Goal: Understand process/instructions: Learn how to perform a task or action

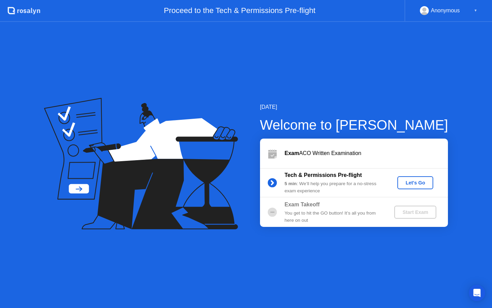
click at [404, 183] on div "Let's Go" at bounding box center [415, 182] width 30 height 5
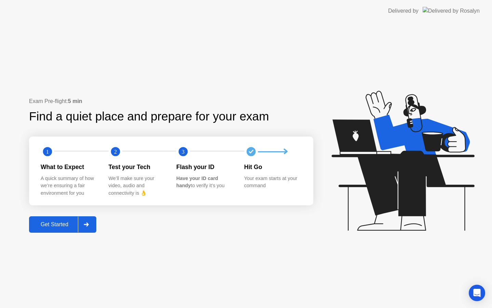
click at [123, 179] on div "We’ll make sure your video, audio and connectivity is 👌" at bounding box center [137, 186] width 57 height 22
click at [87, 224] on icon at bounding box center [86, 224] width 5 height 4
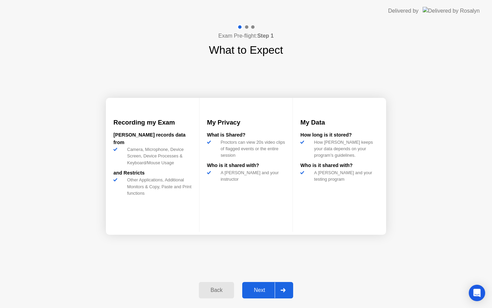
click at [262, 284] on button "Next" at bounding box center [267, 290] width 51 height 16
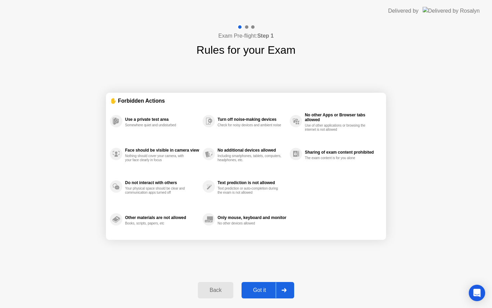
click at [223, 288] on div "Back" at bounding box center [215, 290] width 31 height 6
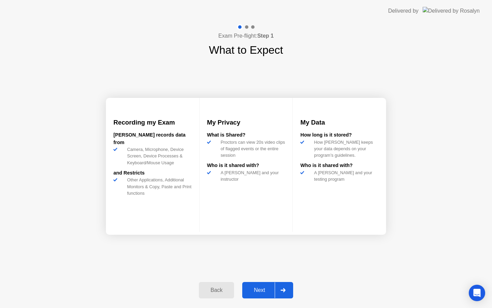
click at [223, 288] on div "Back" at bounding box center [216, 290] width 31 height 6
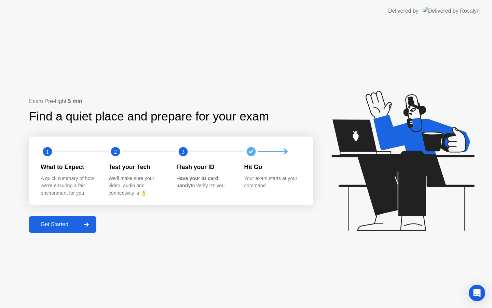
click at [94, 227] on div at bounding box center [86, 224] width 16 height 16
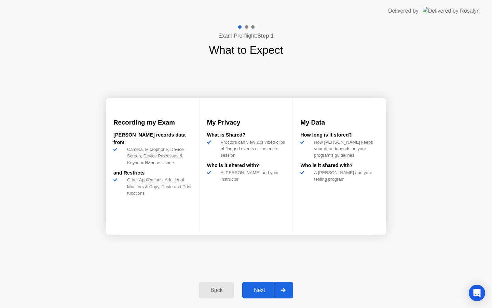
click at [283, 285] on div at bounding box center [283, 290] width 16 height 16
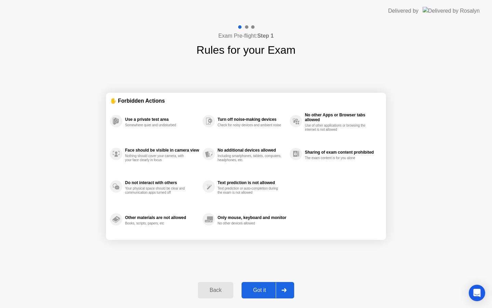
click at [259, 288] on div "Got it" at bounding box center [260, 290] width 32 height 6
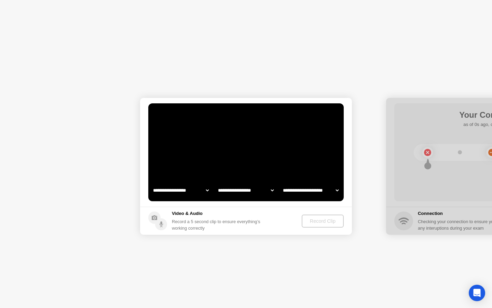
select select "**********"
select select "*******"
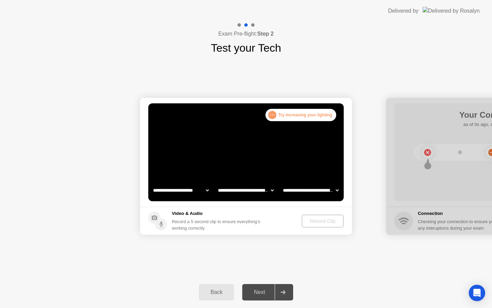
click at [307, 189] on select "**********" at bounding box center [311, 190] width 58 height 14
click at [264, 192] on select "**********" at bounding box center [246, 190] width 58 height 14
click at [204, 192] on select "**********" at bounding box center [181, 190] width 58 height 14
select select "**********"
click at [322, 224] on div "Record Clip" at bounding box center [323, 220] width 37 height 5
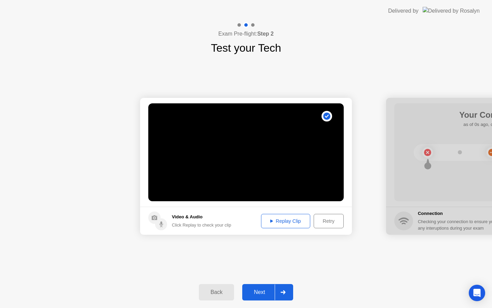
click at [291, 226] on button "Replay Clip" at bounding box center [285, 221] width 49 height 14
click at [268, 294] on div "Next" at bounding box center [259, 292] width 30 height 6
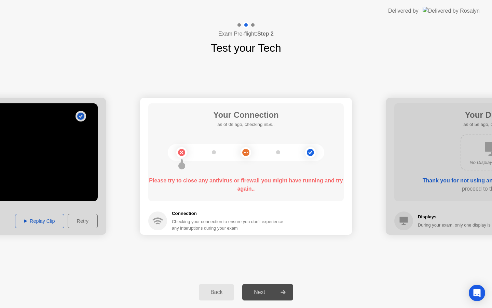
click at [256, 290] on div "Next" at bounding box center [259, 292] width 30 height 6
click at [280, 296] on div at bounding box center [283, 292] width 16 height 16
click at [266, 294] on div "Next" at bounding box center [259, 292] width 30 height 6
click at [284, 295] on div at bounding box center [283, 292] width 16 height 16
click at [265, 293] on div "Next" at bounding box center [259, 292] width 30 height 6
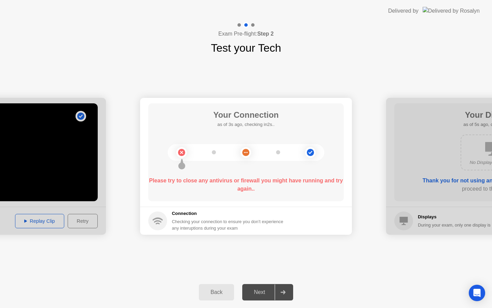
click at [289, 293] on div at bounding box center [283, 292] width 16 height 16
click at [288, 180] on b "Please try to close any antivirus or firewall you might have running and try ag…" at bounding box center [246, 184] width 194 height 14
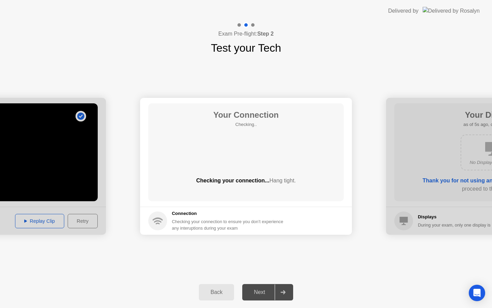
click at [248, 151] on div "Your Connection Checking.. Checking your connection... Hang tight." at bounding box center [246, 152] width 196 height 98
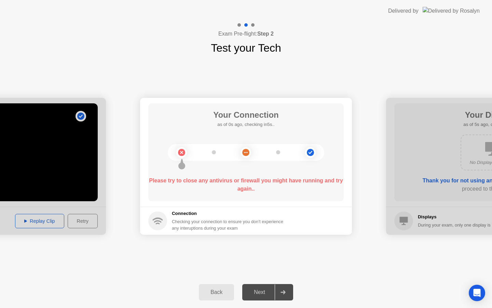
click at [248, 151] on circle at bounding box center [245, 152] width 7 height 7
click at [182, 153] on circle at bounding box center [181, 152] width 7 height 7
click at [312, 152] on circle at bounding box center [310, 152] width 7 height 7
click at [186, 219] on div "Checking your connection to ensure you don’t experience any interuptions during…" at bounding box center [230, 224] width 116 height 13
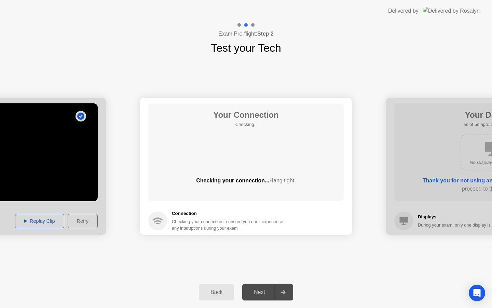
click at [253, 292] on div "Next" at bounding box center [259, 292] width 30 height 6
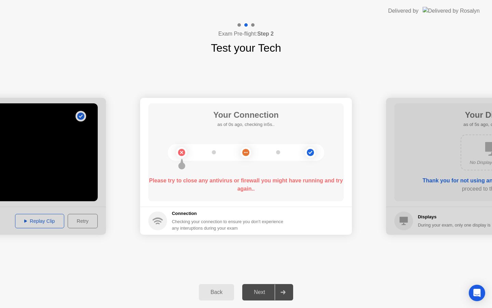
click at [261, 291] on div "Next" at bounding box center [259, 292] width 30 height 6
click at [260, 291] on div "Next" at bounding box center [259, 292] width 30 height 6
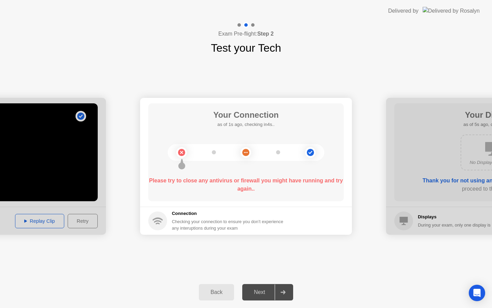
click at [260, 291] on div "Next" at bounding box center [259, 292] width 30 height 6
click at [279, 294] on div at bounding box center [283, 292] width 16 height 16
click at [279, 292] on div at bounding box center [283, 292] width 16 height 16
